Goal: Task Accomplishment & Management: Manage account settings

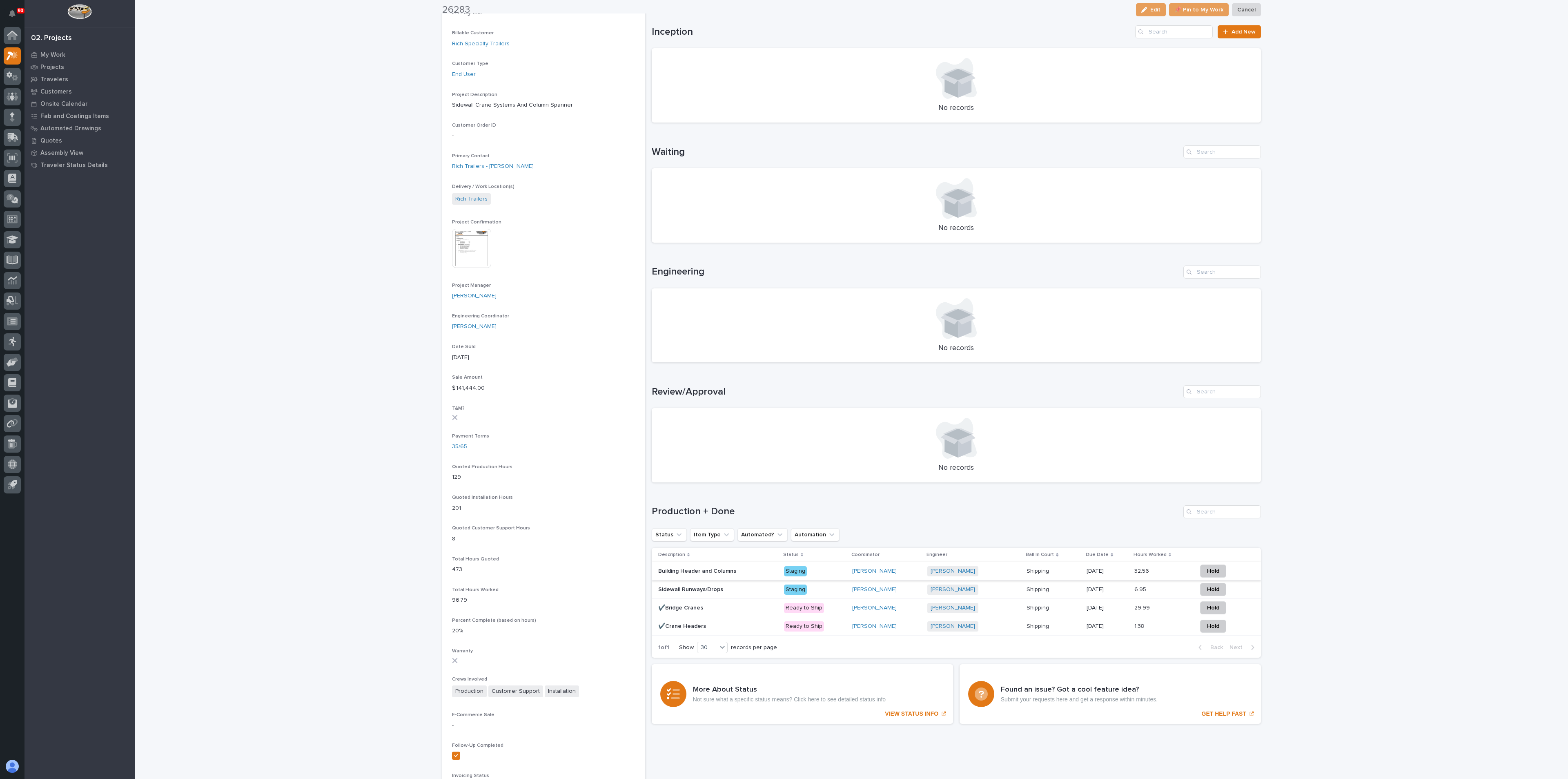
scroll to position [184, 0]
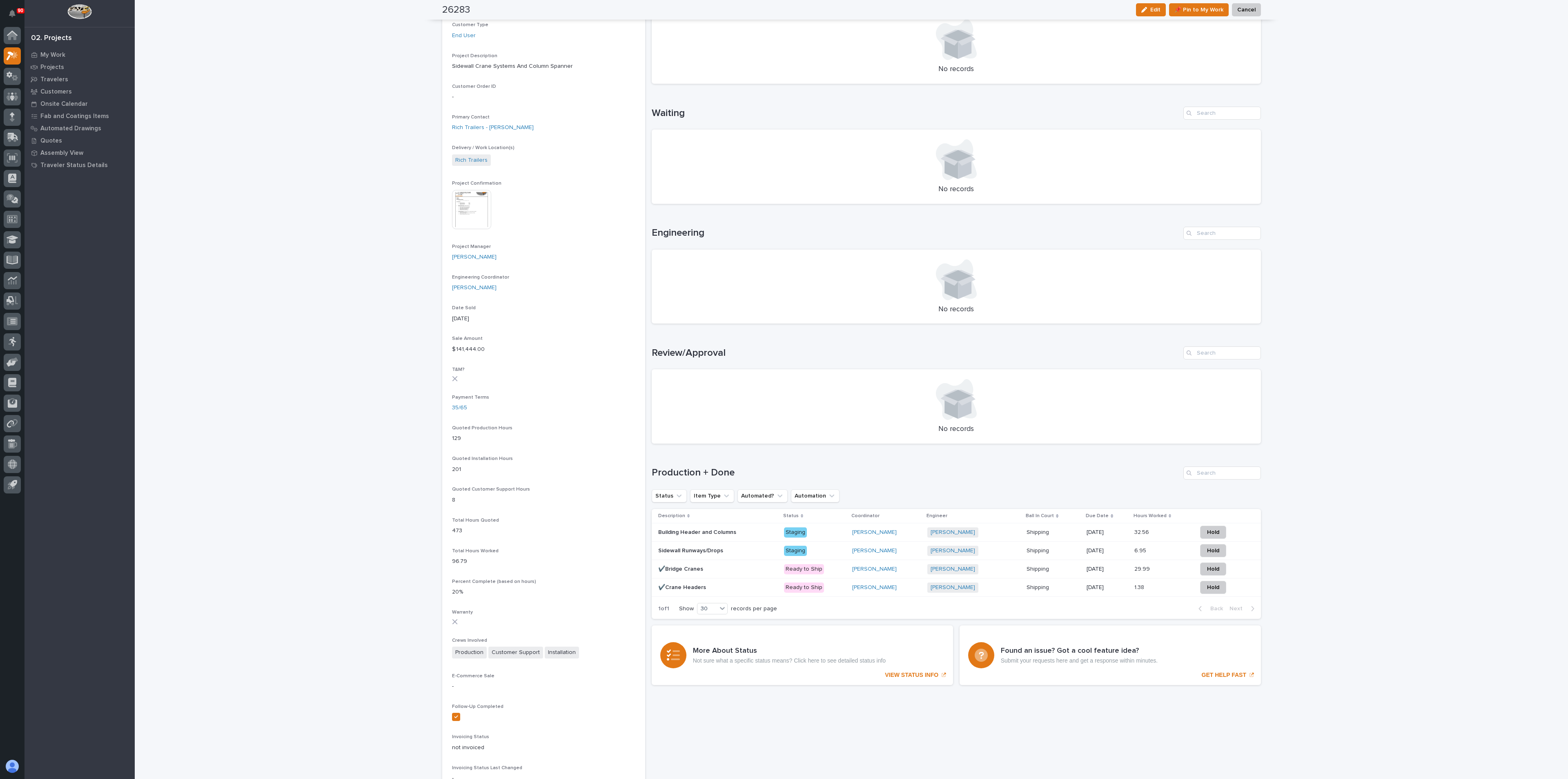
click at [679, 531] on p "Building Header and Columns" at bounding box center [698, 532] width 80 height 9
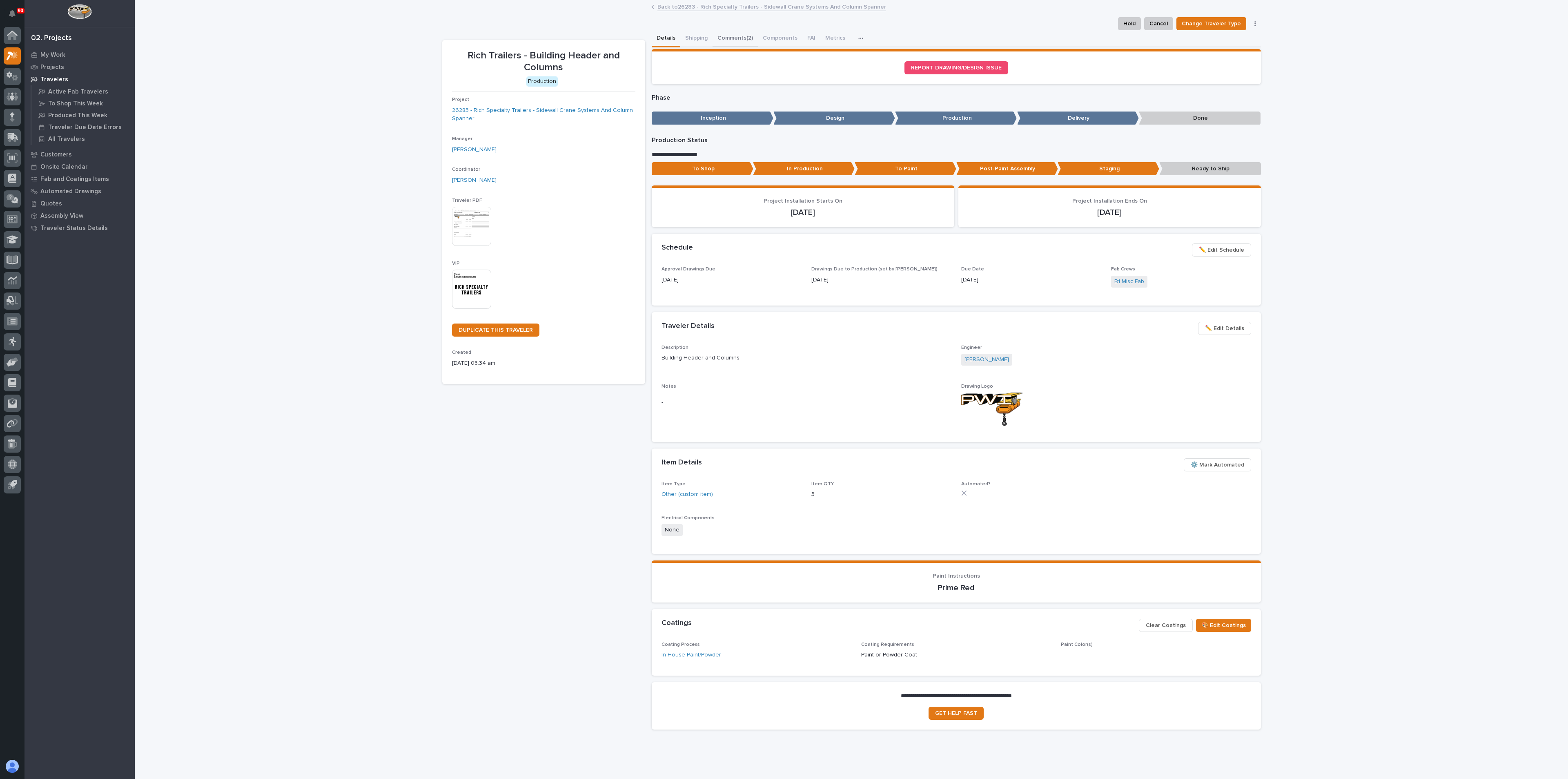
click at [720, 39] on button "Comments (2)" at bounding box center [735, 39] width 45 height 17
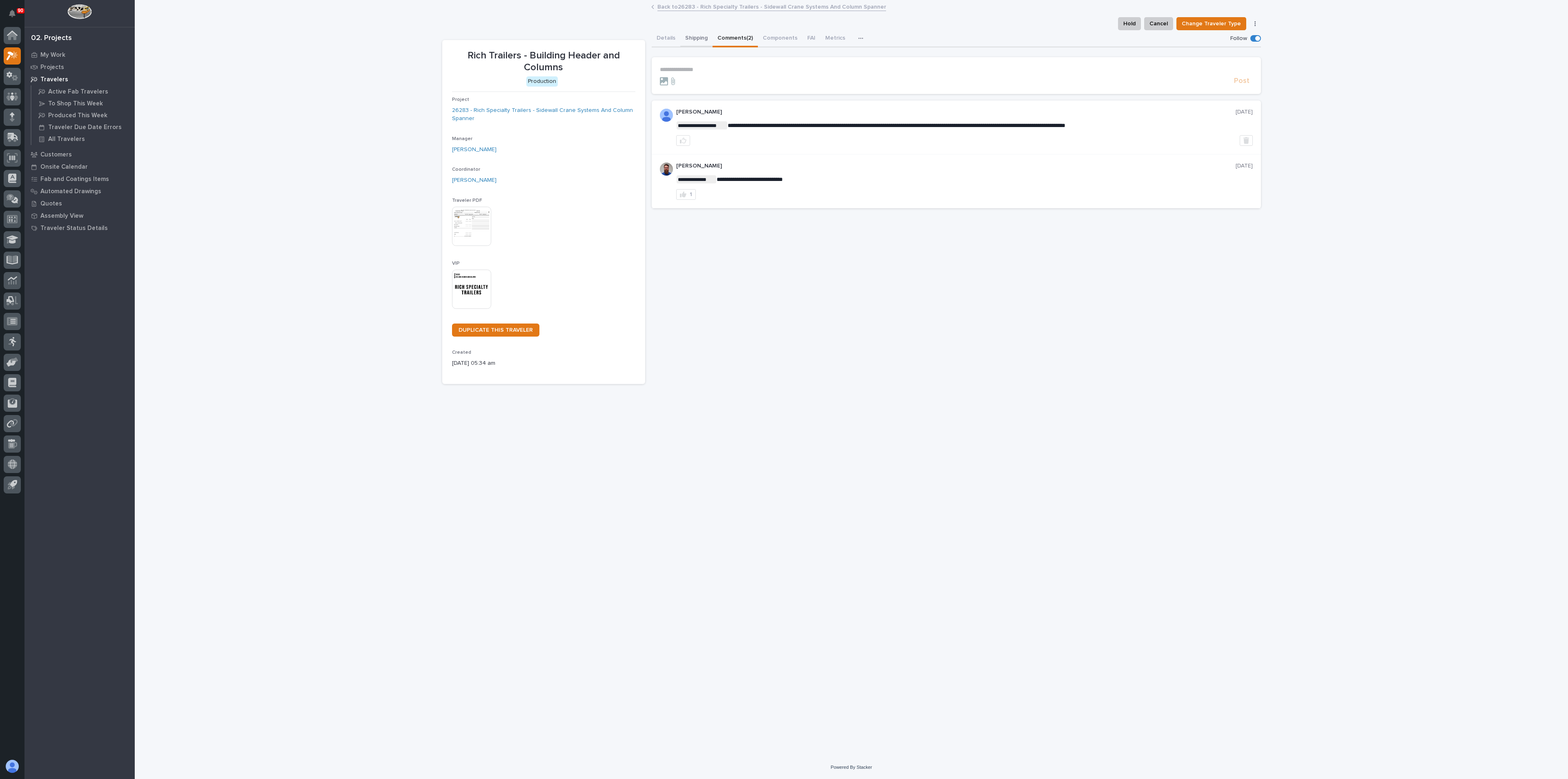
click at [700, 37] on button "Shipping" at bounding box center [697, 39] width 32 height 17
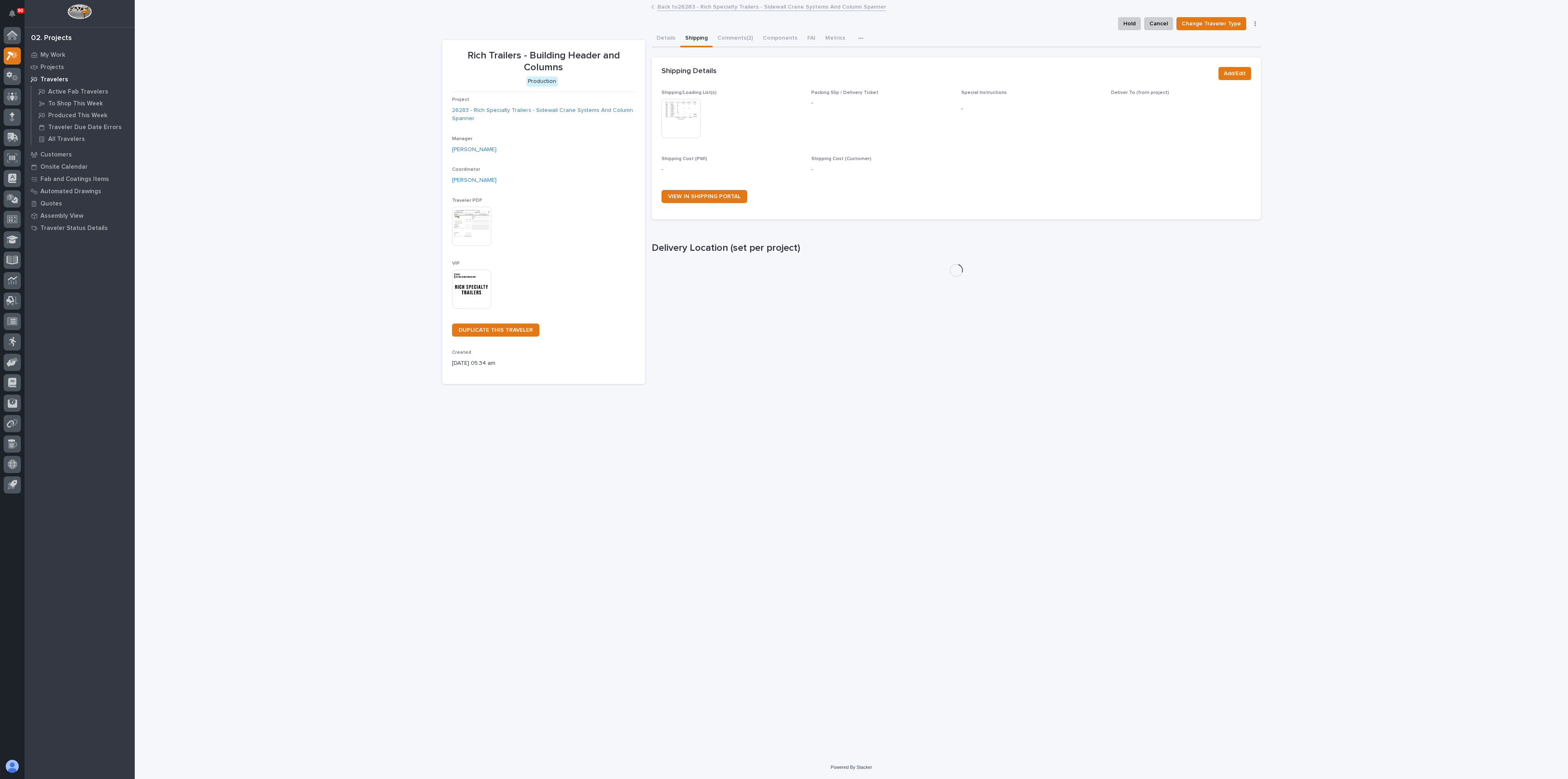
click at [685, 118] on img at bounding box center [681, 118] width 39 height 39
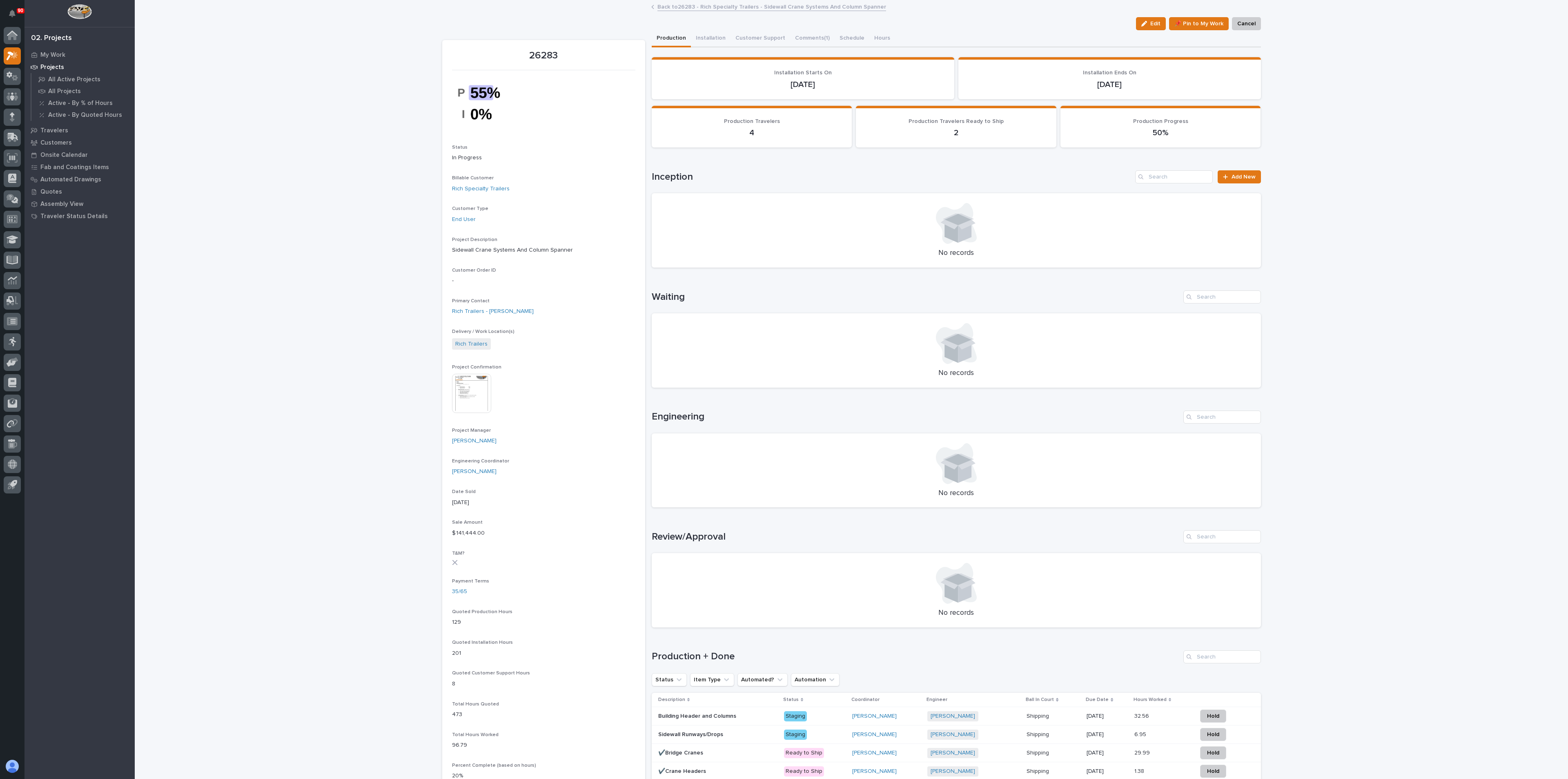
click at [681, 717] on p "Building Header and Columns" at bounding box center [698, 715] width 80 height 9
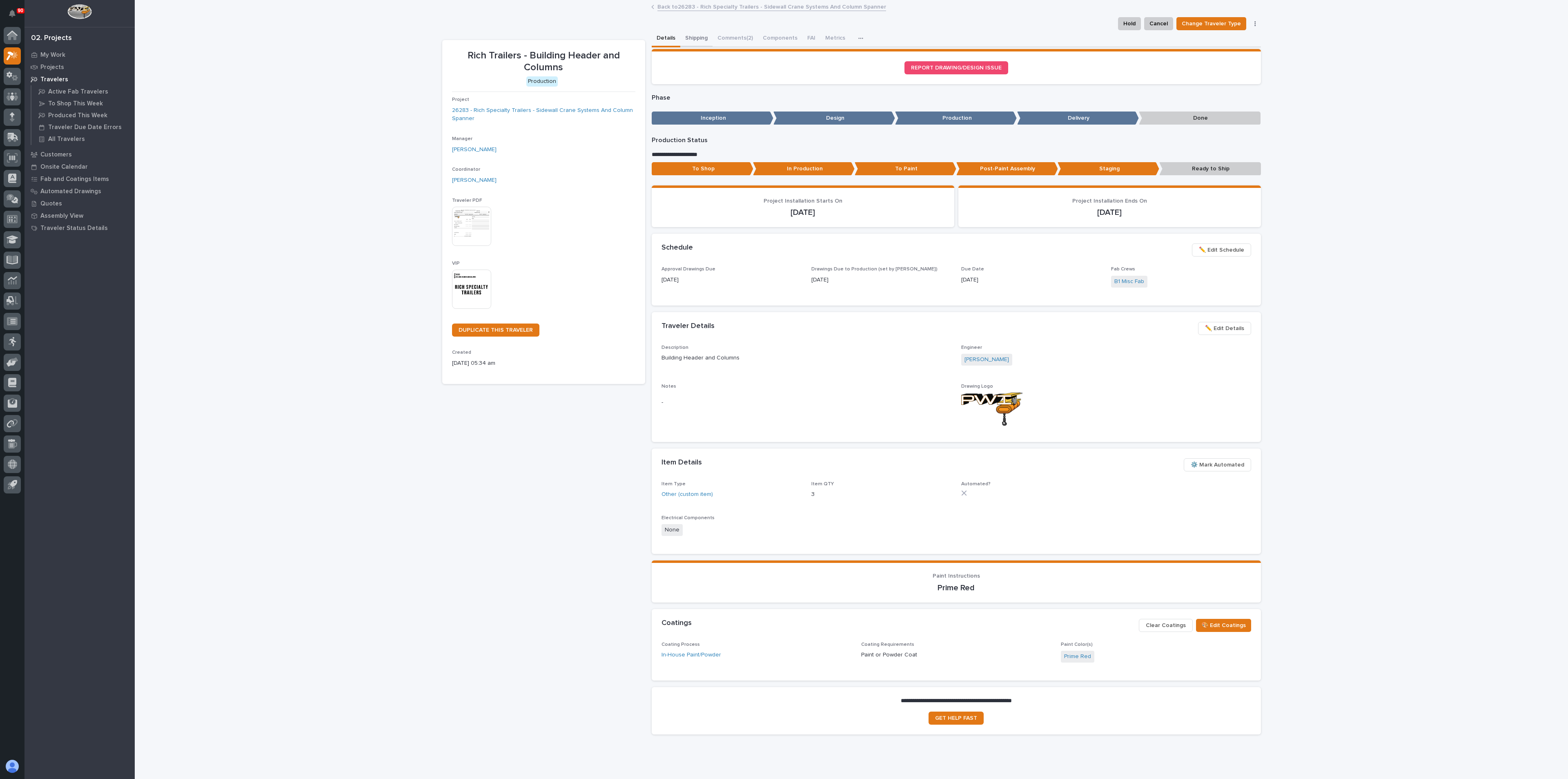
click at [689, 37] on button "Shipping" at bounding box center [697, 39] width 32 height 17
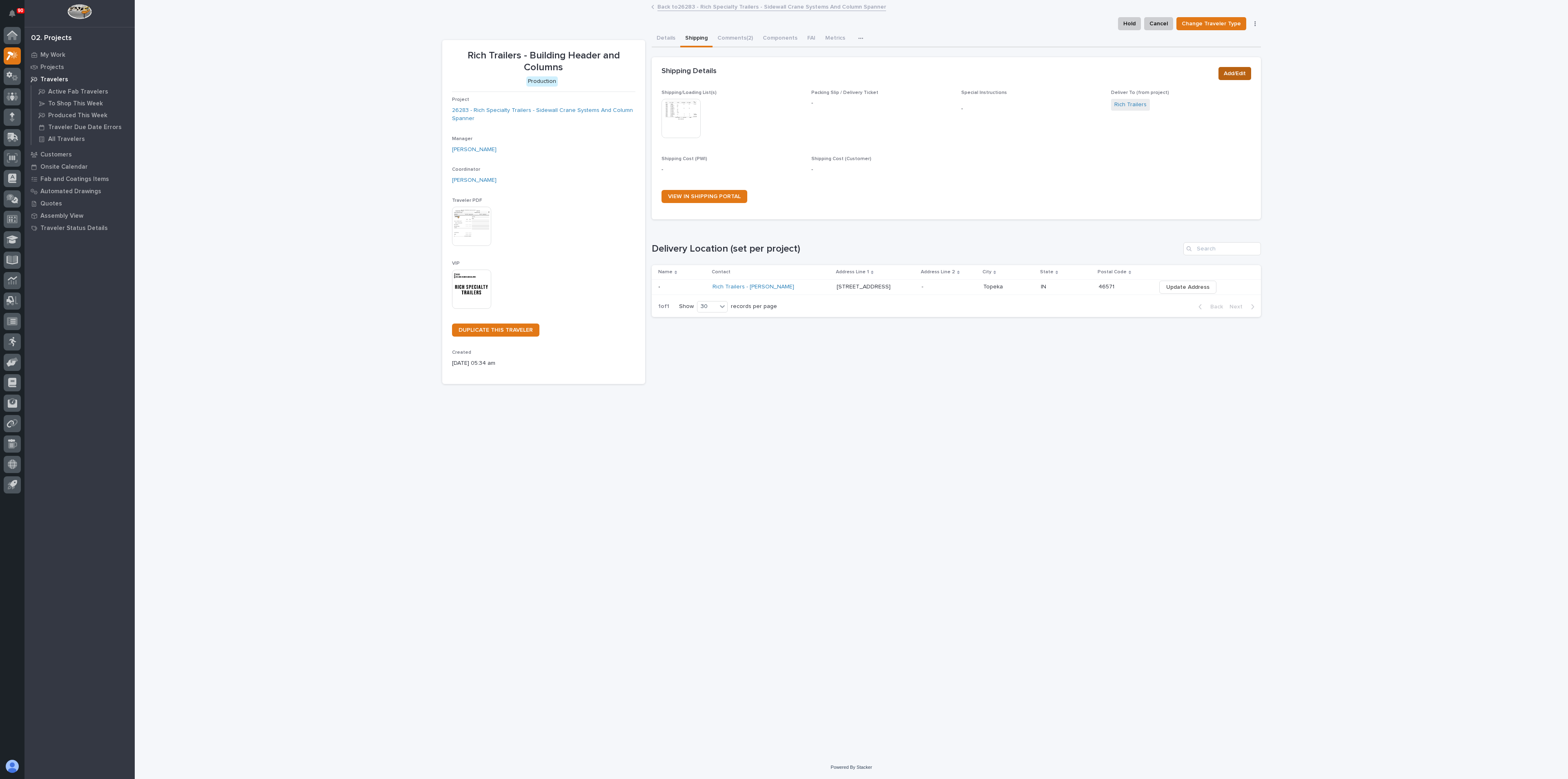
click at [1223, 77] on button "Add/Edit" at bounding box center [1235, 73] width 32 height 13
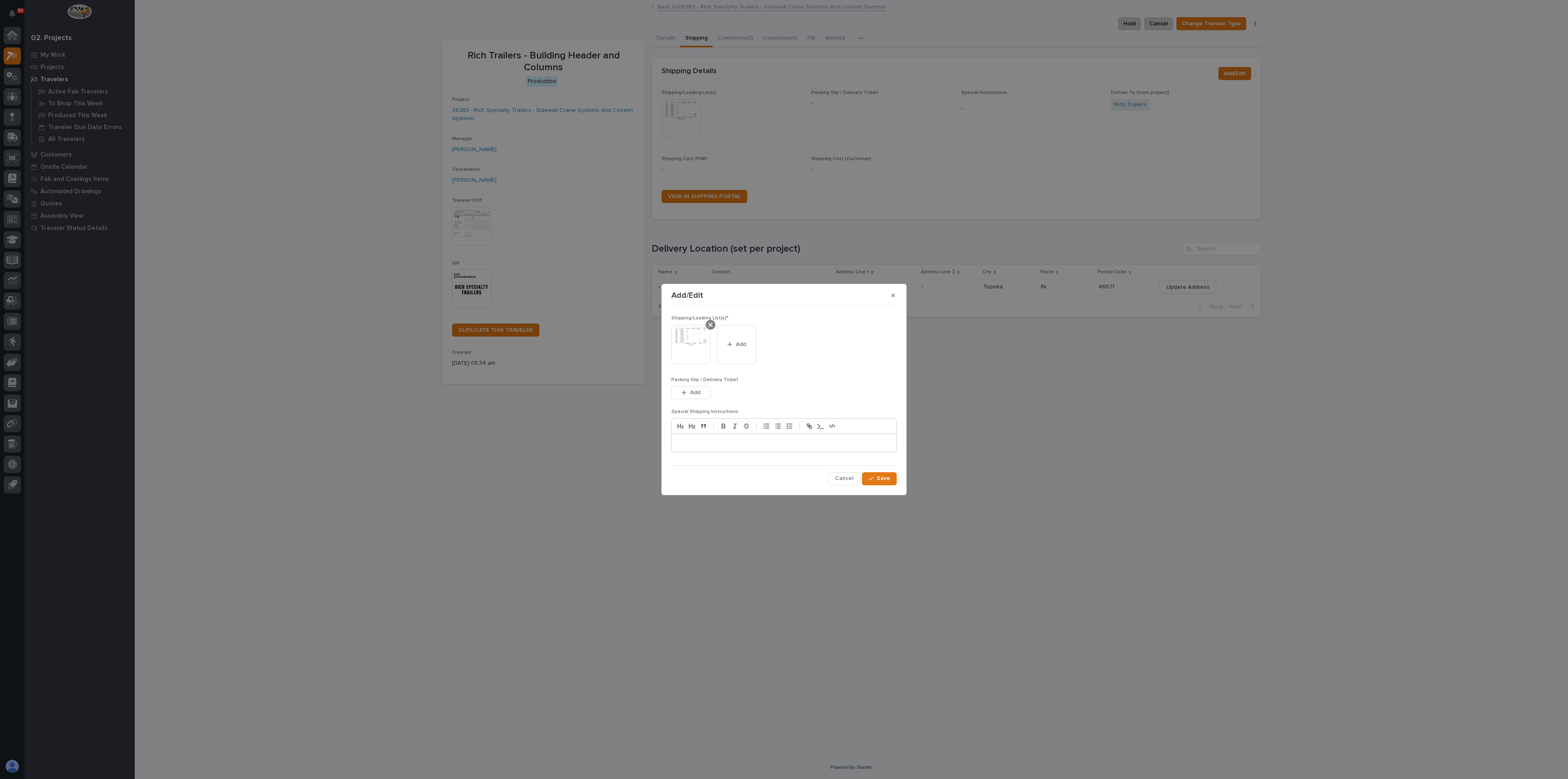
click at [706, 326] on div at bounding box center [710, 325] width 10 height 10
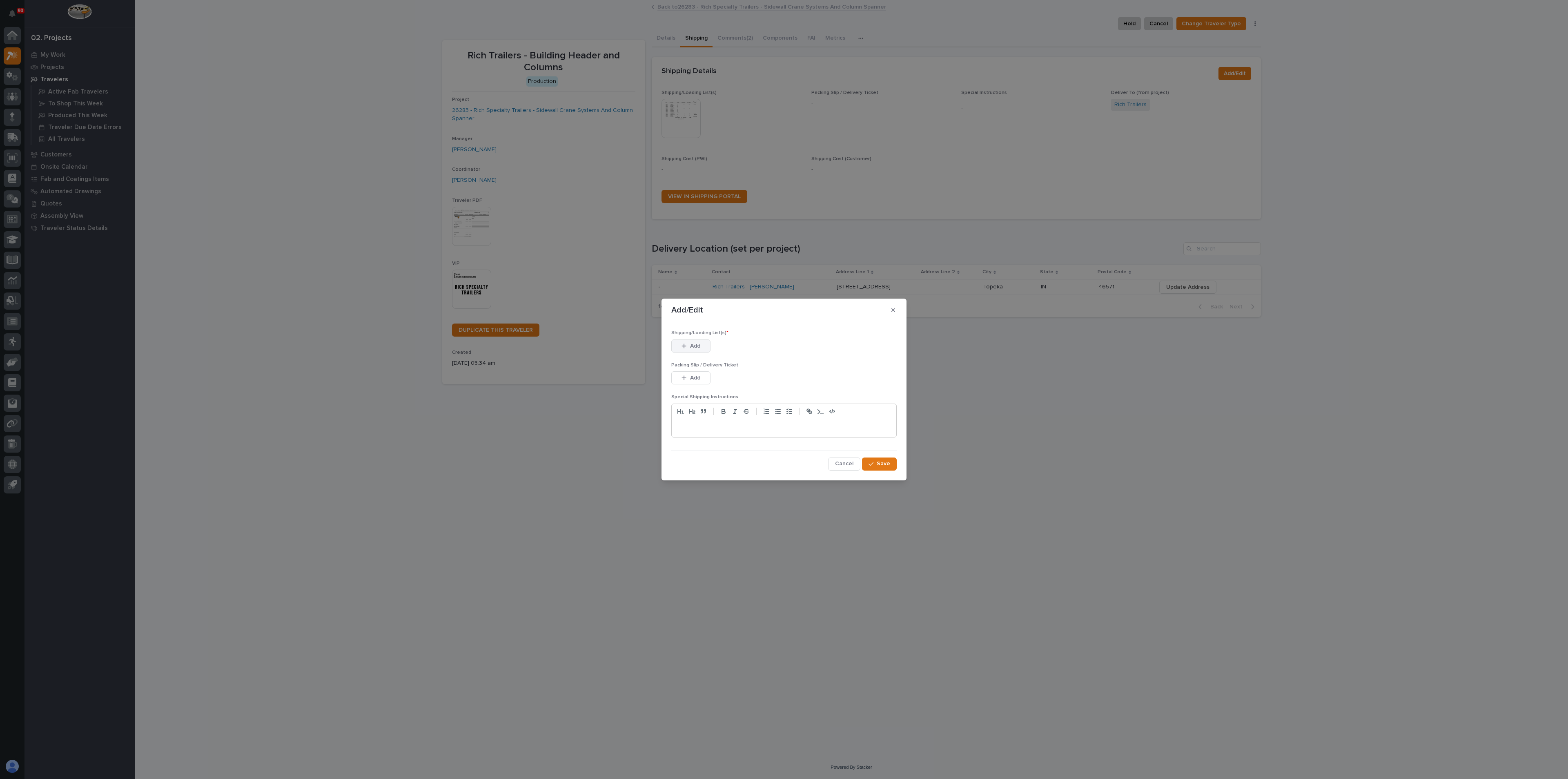
click at [696, 344] on span "Add" at bounding box center [695, 346] width 10 height 7
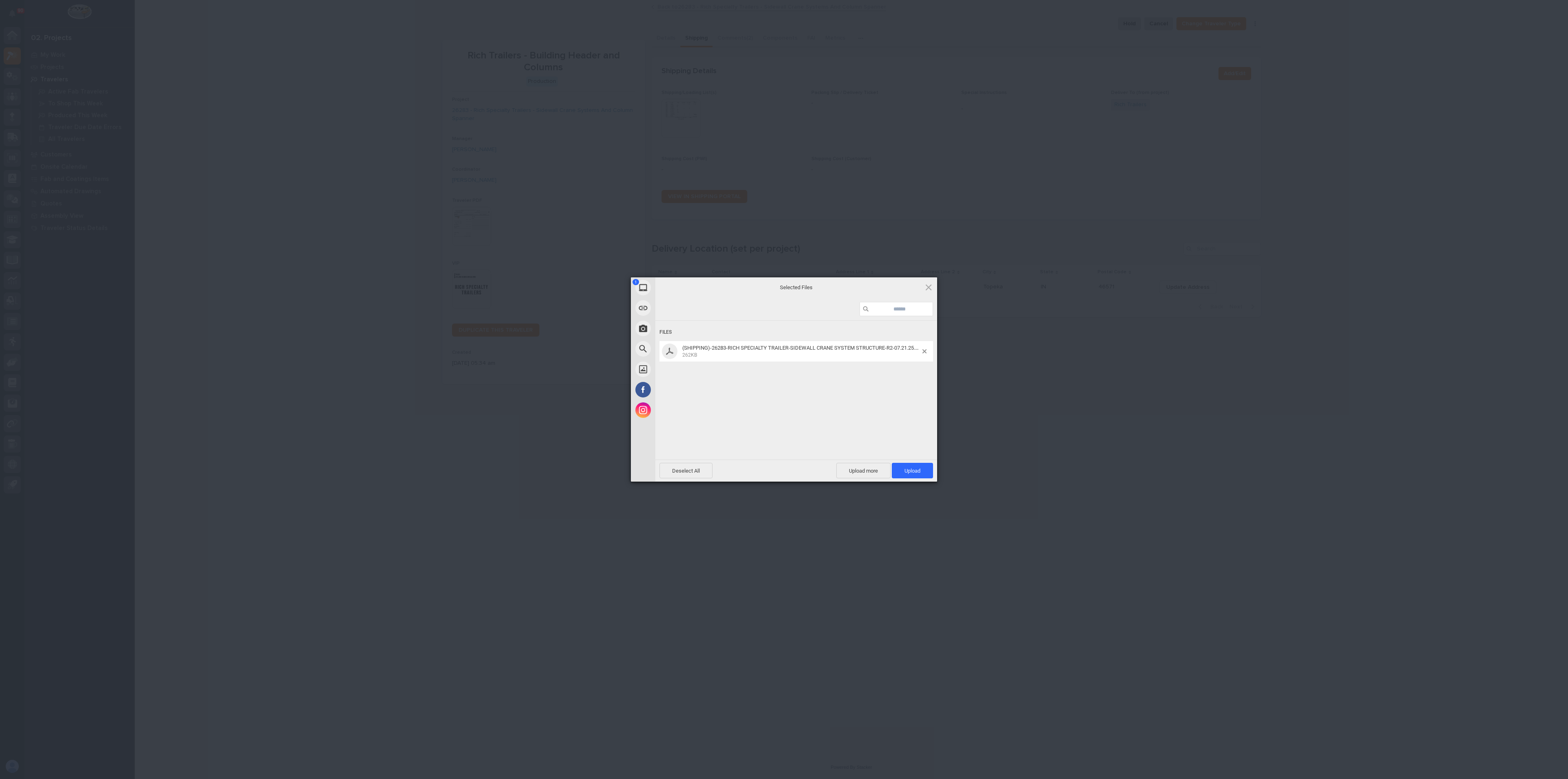
drag, startPoint x: 936, startPoint y: 469, endPoint x: 931, endPoint y: 469, distance: 5.0
click at [936, 469] on div "Deselect All Upload more Upload 1" at bounding box center [796, 471] width 282 height 22
click at [931, 469] on span "Upload 1" at bounding box center [912, 471] width 41 height 16
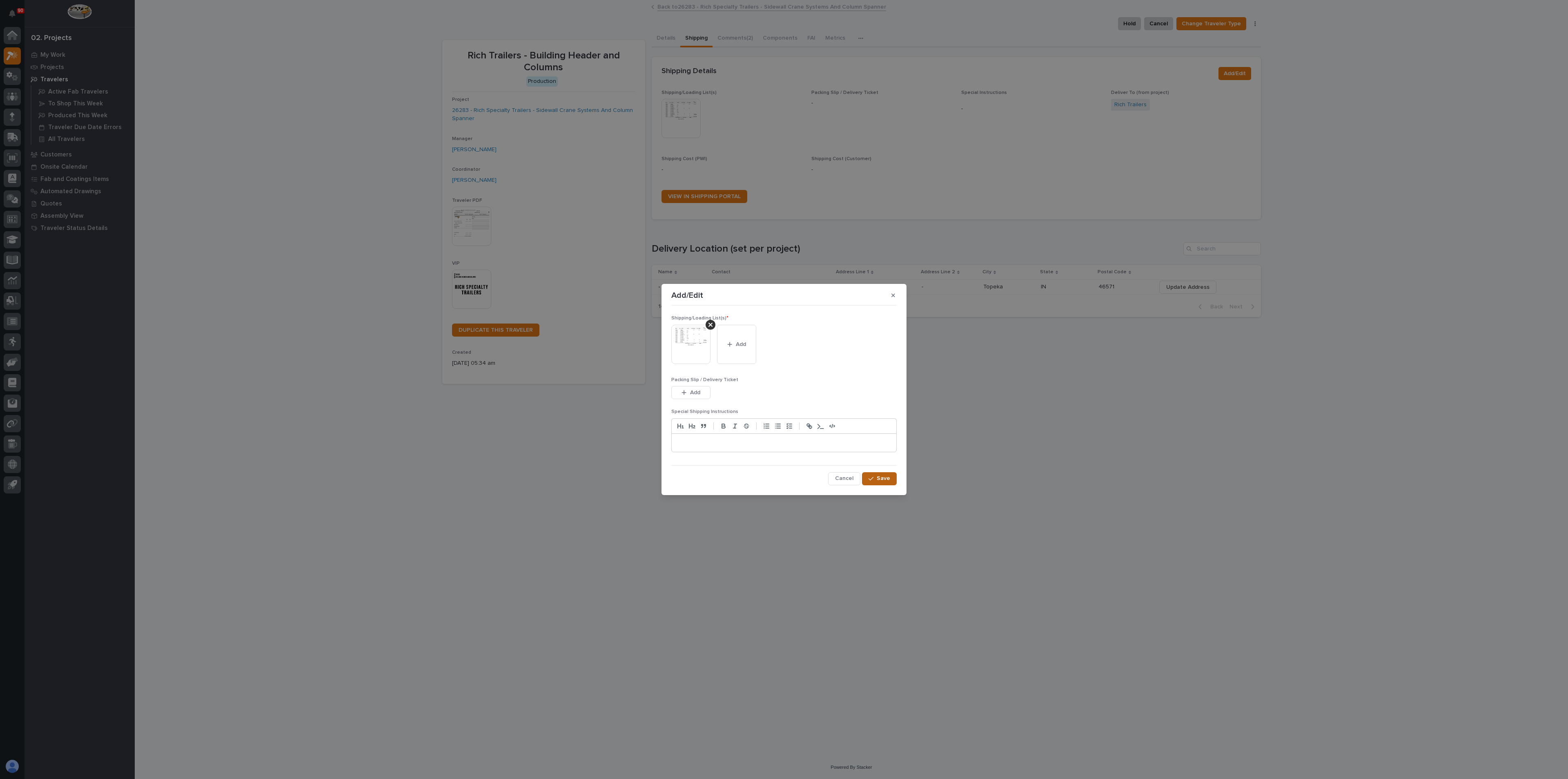
click at [881, 480] on span "Save" at bounding box center [883, 478] width 14 height 7
